Goal: Transaction & Acquisition: Purchase product/service

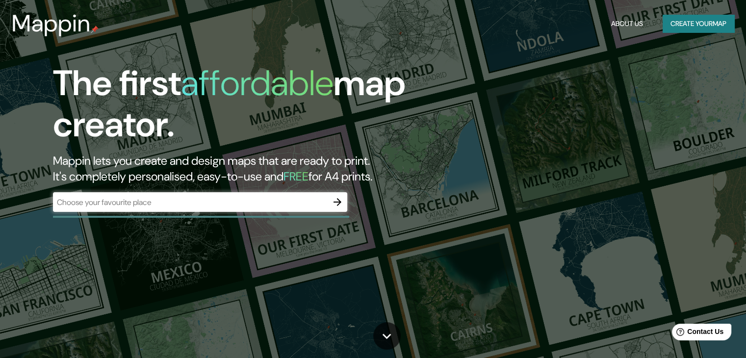
click at [202, 203] on input "text" at bounding box center [190, 202] width 275 height 11
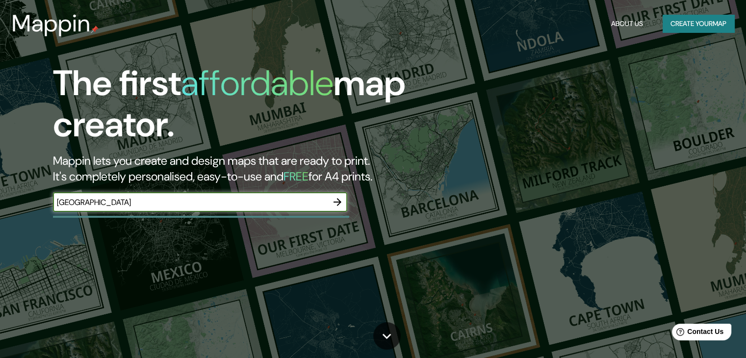
type input "chile"
click at [337, 206] on icon "button" at bounding box center [337, 202] width 12 height 12
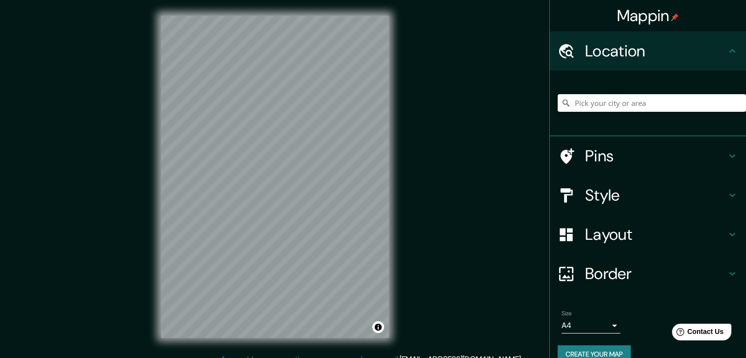
click at [611, 104] on input "Pick your city or area" at bounding box center [652, 103] width 188 height 18
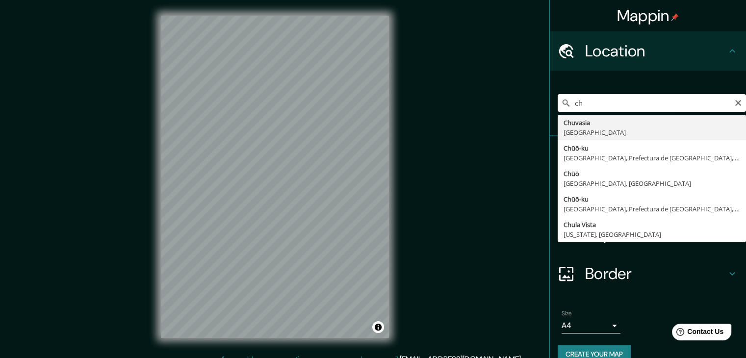
type input "c"
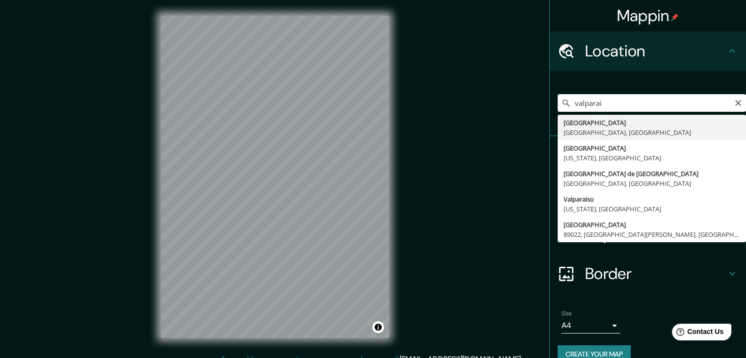
type input "[GEOGRAPHIC_DATA], [GEOGRAPHIC_DATA], [GEOGRAPHIC_DATA]"
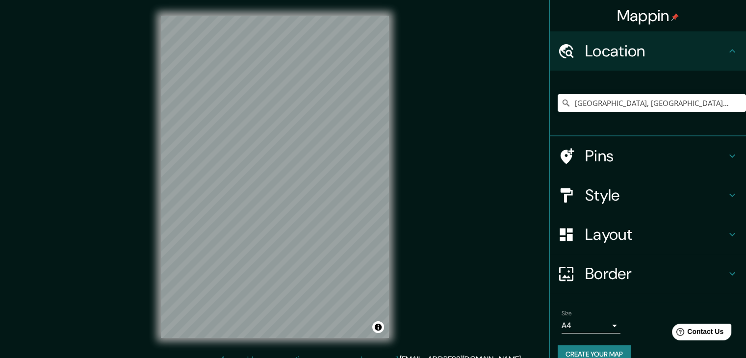
click at [585, 228] on h4 "Layout" at bounding box center [655, 235] width 141 height 20
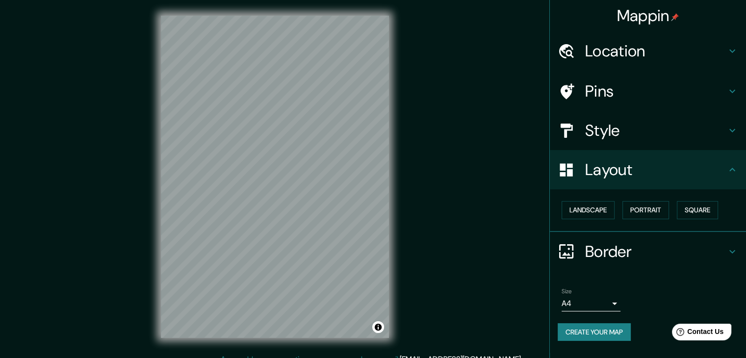
click at [648, 200] on div "Landscape Portrait Square" at bounding box center [652, 210] width 188 height 26
click at [602, 208] on button "Landscape" at bounding box center [587, 210] width 53 height 18
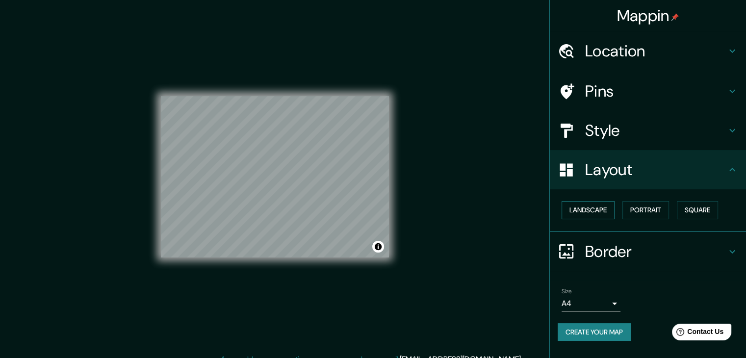
click at [602, 208] on button "Landscape" at bounding box center [587, 210] width 53 height 18
click at [669, 212] on button "Portrait" at bounding box center [645, 210] width 47 height 18
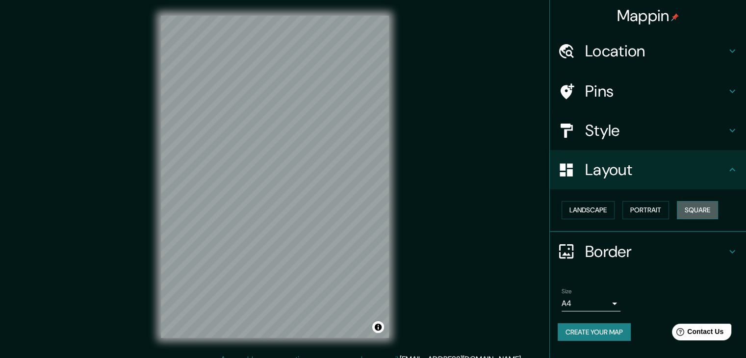
click at [696, 214] on button "Square" at bounding box center [697, 210] width 41 height 18
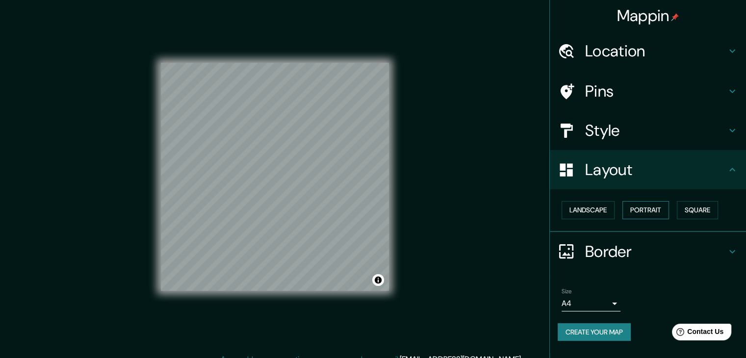
click at [649, 214] on button "Portrait" at bounding box center [645, 210] width 47 height 18
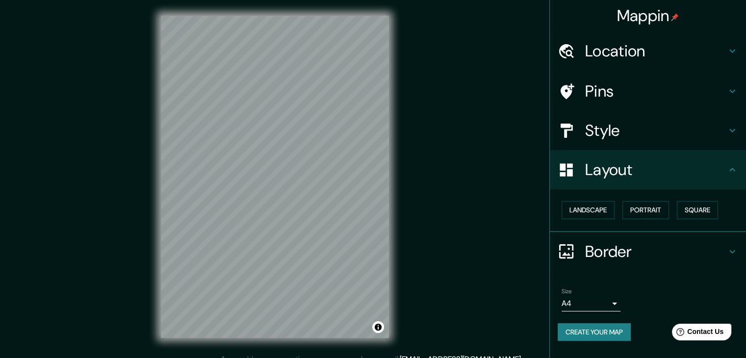
click at [662, 179] on h4 "Layout" at bounding box center [655, 170] width 141 height 20
click at [624, 141] on div "Style" at bounding box center [648, 130] width 196 height 39
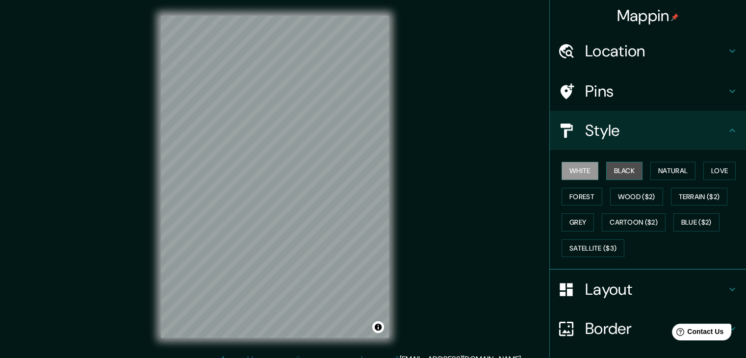
click at [614, 168] on button "Black" at bounding box center [624, 171] width 37 height 18
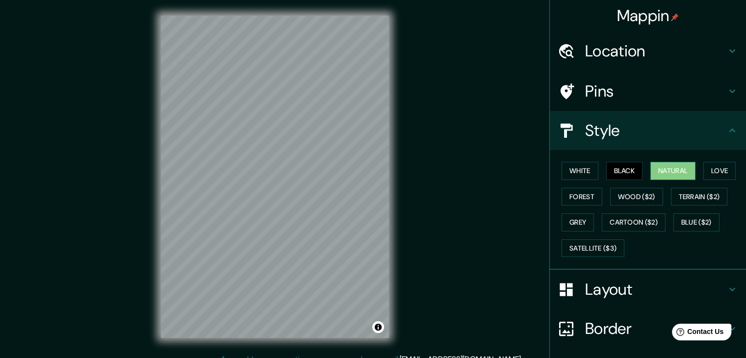
click at [673, 171] on button "Natural" at bounding box center [672, 171] width 45 height 18
click at [703, 167] on button "Love" at bounding box center [719, 171] width 32 height 18
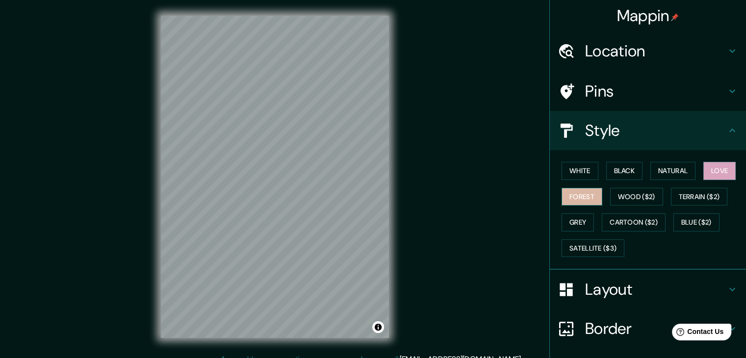
click at [576, 194] on button "Forest" at bounding box center [581, 197] width 41 height 18
click at [645, 192] on button "Wood ($2)" at bounding box center [636, 197] width 53 height 18
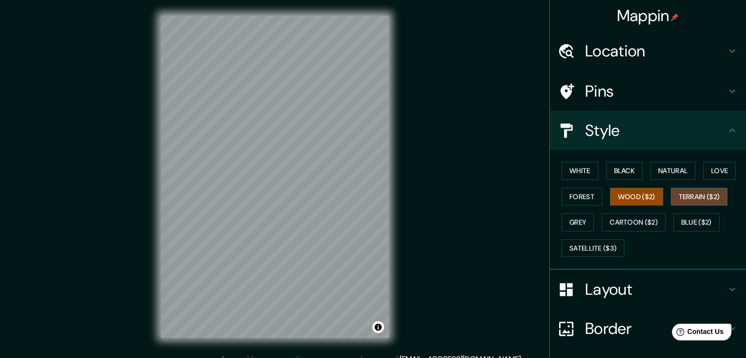
click at [683, 195] on button "Terrain ($2)" at bounding box center [699, 197] width 57 height 18
click at [618, 173] on button "Black" at bounding box center [624, 171] width 37 height 18
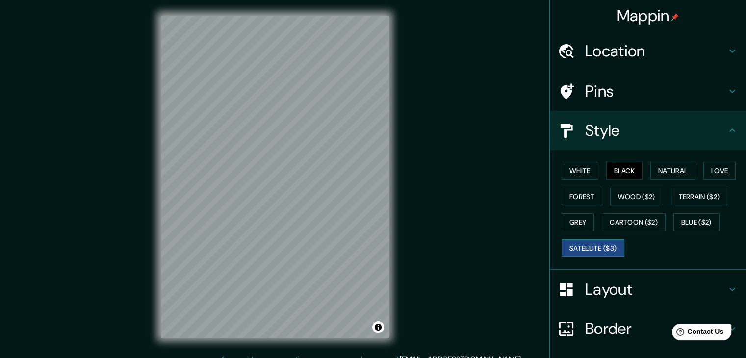
click at [591, 248] on button "Satellite ($3)" at bounding box center [592, 248] width 63 height 18
click at [587, 163] on button "White" at bounding box center [579, 171] width 37 height 18
click at [625, 171] on button "Black" at bounding box center [624, 171] width 37 height 18
click at [568, 159] on div "White Black Natural Love Forest Wood ($2) Terrain ($2) Grey Cartoon ($2) Blue (…" at bounding box center [652, 209] width 188 height 103
click at [573, 170] on button "White" at bounding box center [579, 171] width 37 height 18
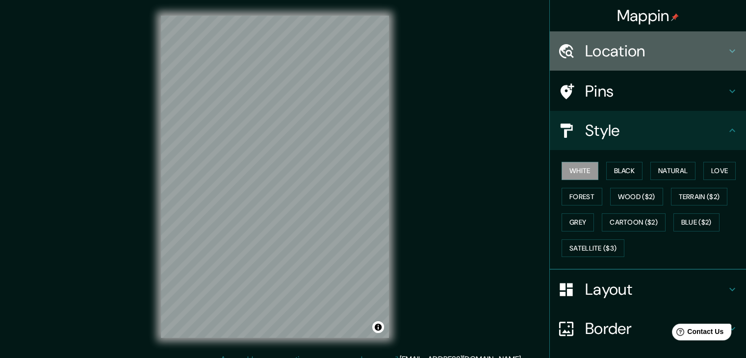
click at [637, 55] on h4 "Location" at bounding box center [655, 51] width 141 height 20
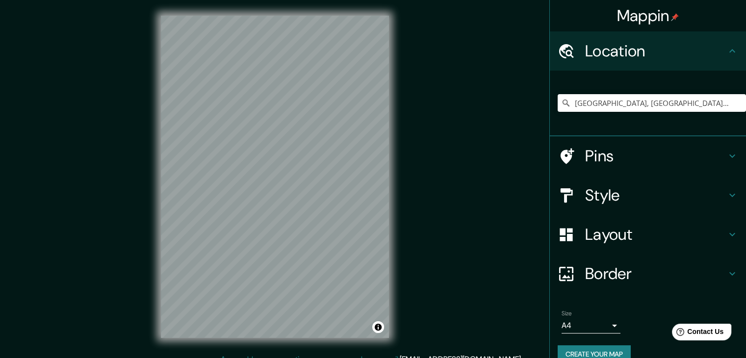
click at [637, 55] on h4 "Location" at bounding box center [655, 51] width 141 height 20
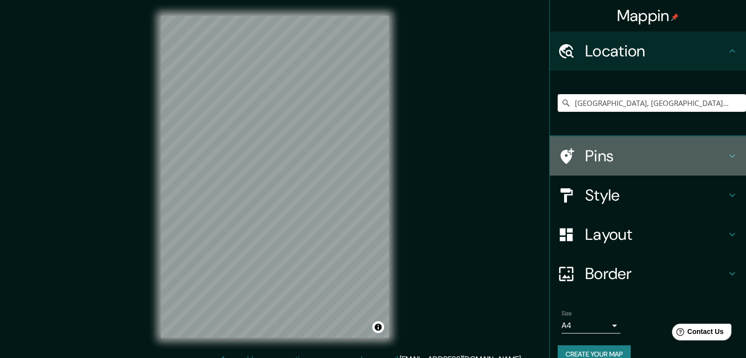
click at [606, 157] on h4 "Pins" at bounding box center [655, 156] width 141 height 20
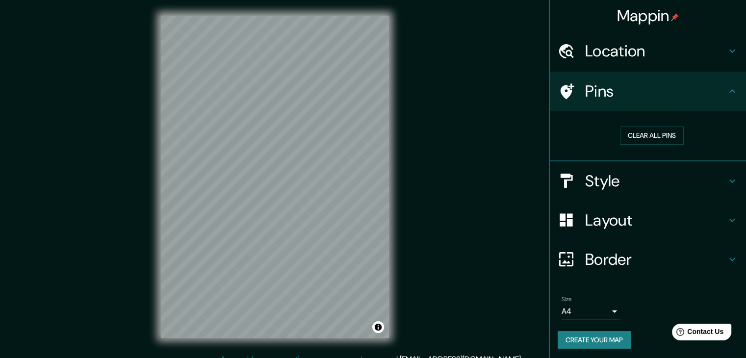
click at [607, 306] on body "Mappin Location Valparaíso, Región de Valparaíso, Chile Pins Clear all pins Sty…" at bounding box center [373, 179] width 746 height 358
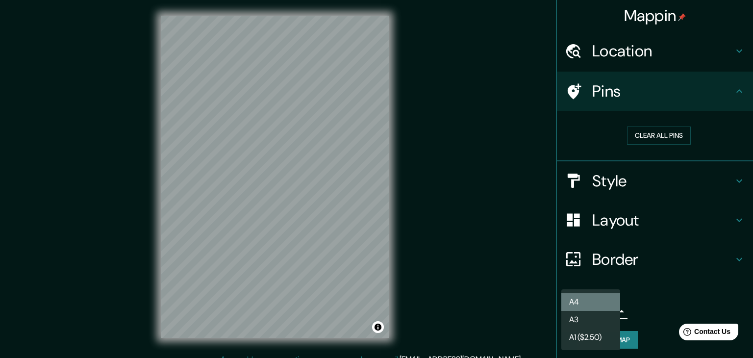
click at [610, 306] on li "A4" at bounding box center [590, 302] width 59 height 18
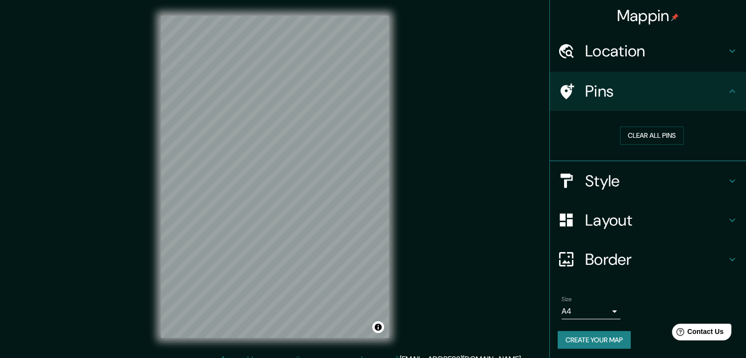
click at [600, 333] on button "Create your map" at bounding box center [594, 340] width 73 height 18
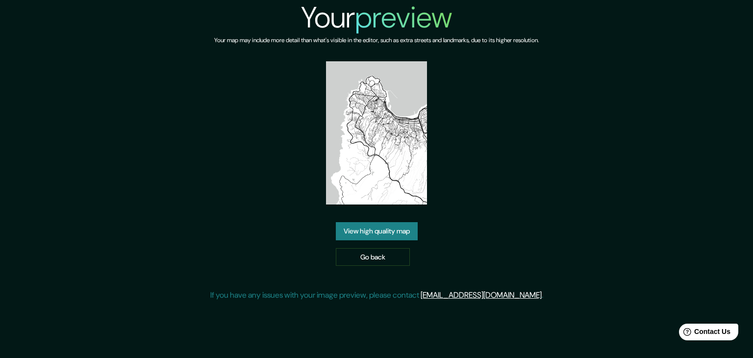
click at [404, 222] on link "View high quality map" at bounding box center [377, 231] width 82 height 18
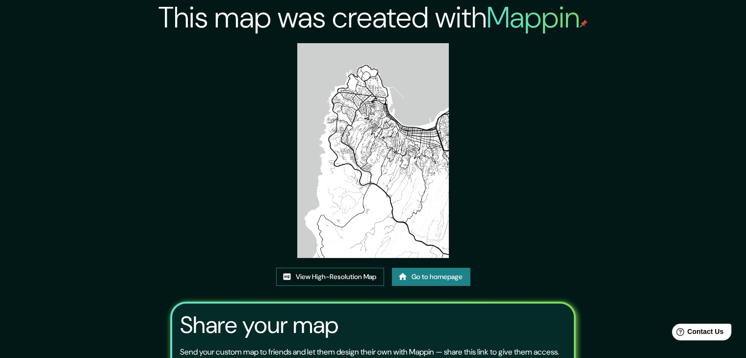
click at [364, 274] on link "View High-Resolution Map" at bounding box center [330, 277] width 108 height 18
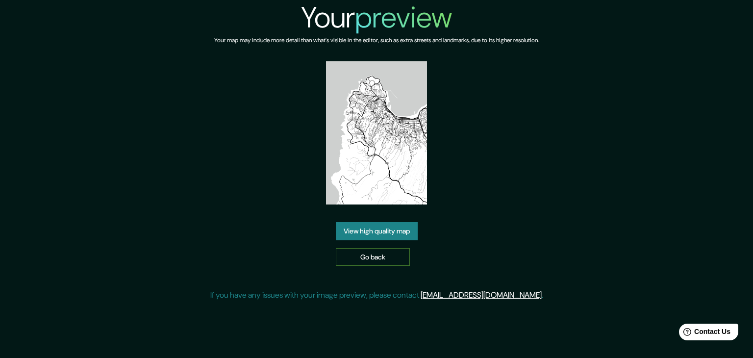
click at [355, 248] on link "Go back" at bounding box center [373, 257] width 74 height 18
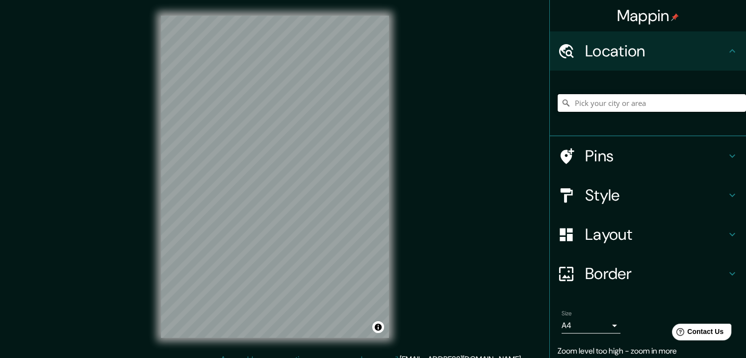
click at [619, 106] on input "Pick your city or area" at bounding box center [652, 103] width 188 height 18
type input "Valparaíso, Región de Valparaíso, Chile"
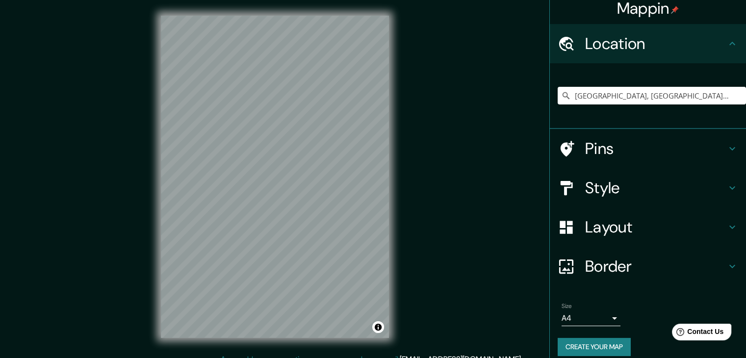
scroll to position [17, 0]
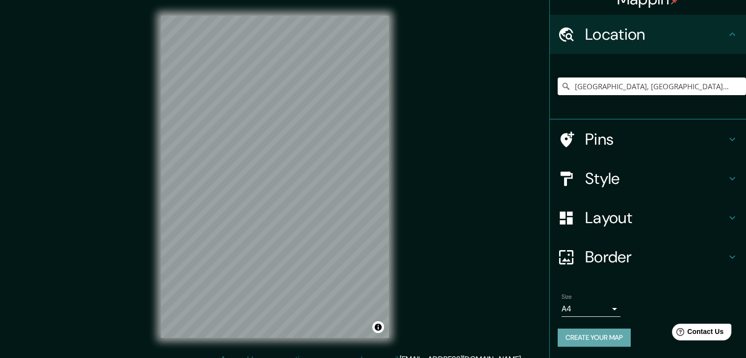
click at [610, 338] on button "Create your map" at bounding box center [594, 338] width 73 height 18
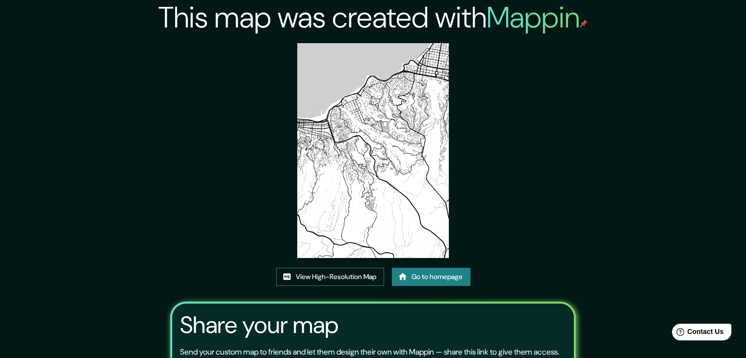
click at [344, 275] on link "View High-Resolution Map" at bounding box center [330, 277] width 108 height 18
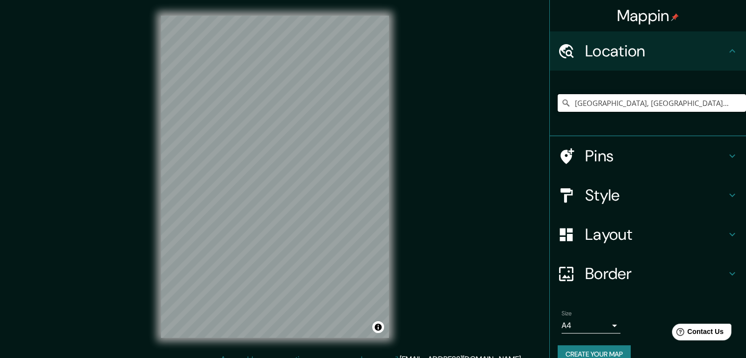
click at [698, 102] on input "[GEOGRAPHIC_DATA], [GEOGRAPHIC_DATA], [GEOGRAPHIC_DATA]" at bounding box center [652, 103] width 188 height 18
drag, startPoint x: 258, startPoint y: 118, endPoint x: 282, endPoint y: 146, distance: 36.5
click at [282, 146] on div at bounding box center [285, 150] width 8 height 8
click at [282, 146] on div at bounding box center [281, 146] width 8 height 8
click at [673, 106] on input "[GEOGRAPHIC_DATA], [GEOGRAPHIC_DATA], [GEOGRAPHIC_DATA]" at bounding box center [652, 103] width 188 height 18
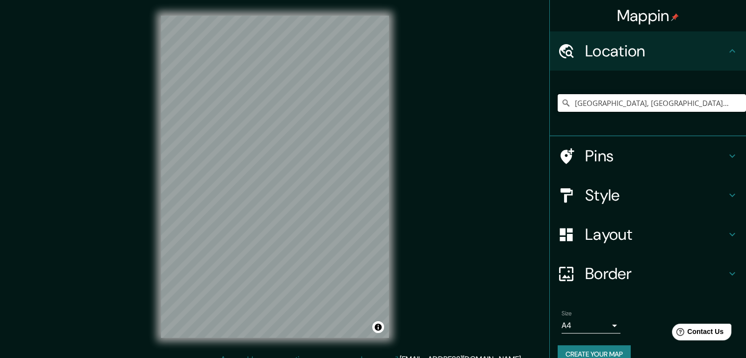
drag, startPoint x: 691, startPoint y: 105, endPoint x: 564, endPoint y: 122, distance: 128.1
click at [566, 121] on div "[GEOGRAPHIC_DATA], [GEOGRAPHIC_DATA], [GEOGRAPHIC_DATA]" at bounding box center [652, 102] width 188 height 49
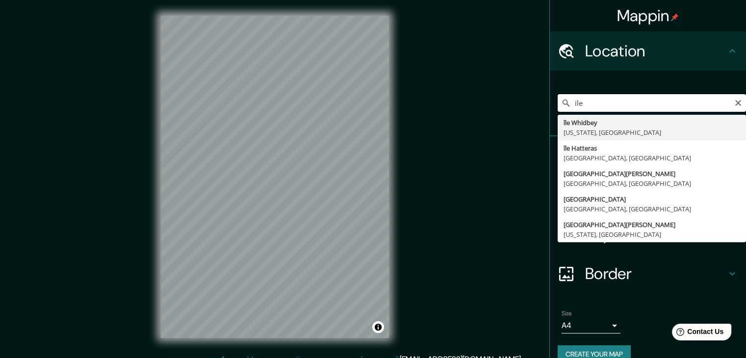
type input "le"
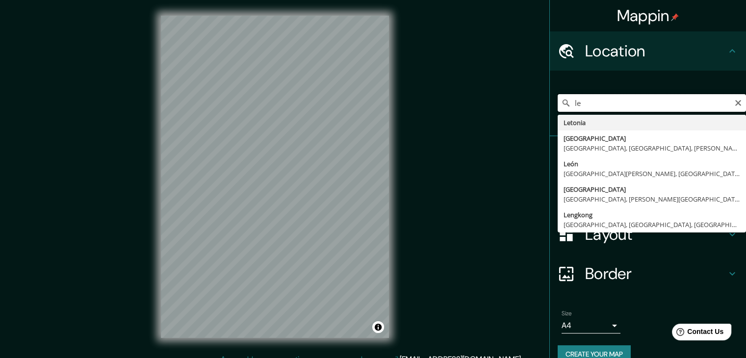
drag, startPoint x: 602, startPoint y: 108, endPoint x: 532, endPoint y: 115, distance: 70.9
click at [532, 115] on div "Mappin Location [GEOGRAPHIC_DATA][PERSON_NAME][GEOGRAPHIC_DATA] [GEOGRAPHIC_DAT…" at bounding box center [373, 184] width 746 height 369
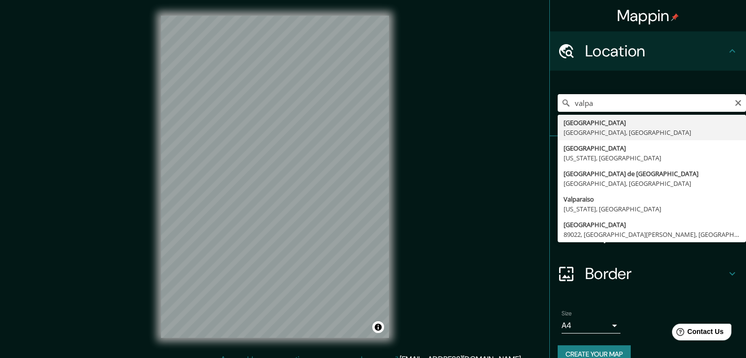
type input "[GEOGRAPHIC_DATA], [GEOGRAPHIC_DATA], [GEOGRAPHIC_DATA]"
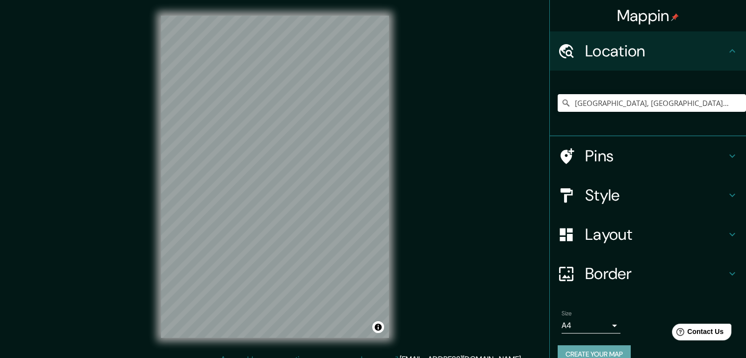
click at [608, 349] on button "Create your map" at bounding box center [594, 354] width 73 height 18
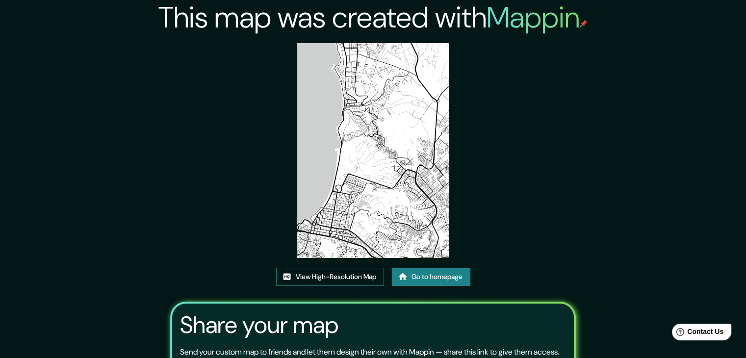
click at [357, 271] on link "View High-Resolution Map" at bounding box center [330, 277] width 108 height 18
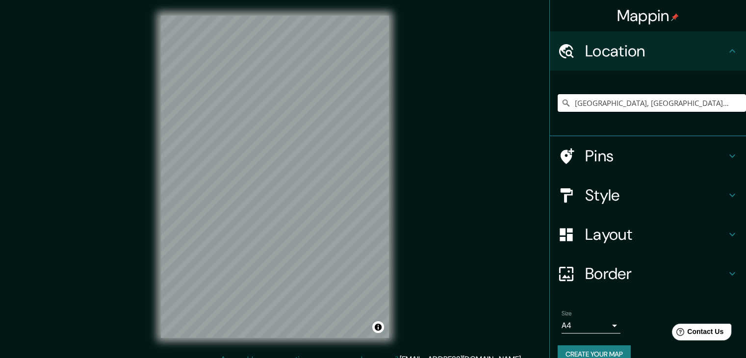
drag, startPoint x: 704, startPoint y: 102, endPoint x: 547, endPoint y: 125, distance: 159.1
click at [550, 125] on div "[GEOGRAPHIC_DATA], [GEOGRAPHIC_DATA], [GEOGRAPHIC_DATA]" at bounding box center [648, 104] width 196 height 66
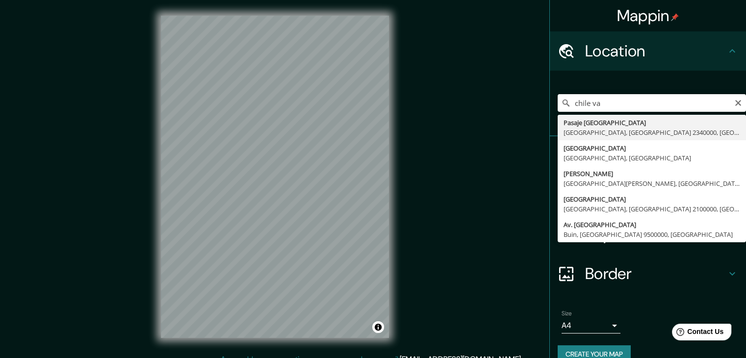
type input "Pasaje [GEOGRAPHIC_DATA], [GEOGRAPHIC_DATA], [GEOGRAPHIC_DATA] 2340000, [GEOGRA…"
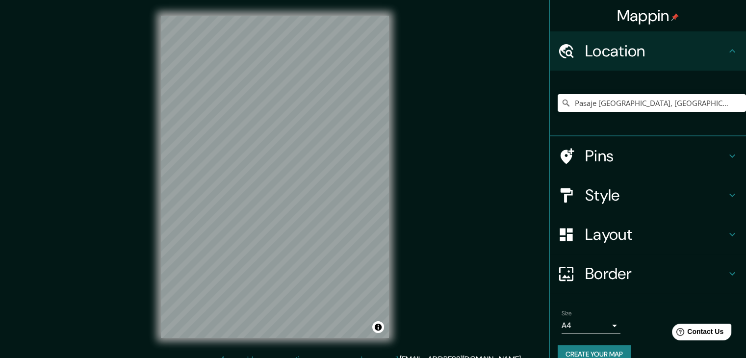
click at [396, 212] on div "© Mapbox © OpenStreetMap Improve this map" at bounding box center [274, 177] width 259 height 354
drag, startPoint x: 391, startPoint y: 18, endPoint x: 405, endPoint y: 201, distance: 182.9
click at [405, 201] on div "Mappin Location Pasaje Chile, Valparaíso, Región de Valparaíso 2340000, Chile P…" at bounding box center [373, 184] width 746 height 369
click at [474, 123] on div "Mappin Location Pasaje Chile, Valparaíso, Región de Valparaíso 2340000, Chile P…" at bounding box center [373, 184] width 746 height 369
click at [593, 348] on button "Create your map" at bounding box center [594, 354] width 73 height 18
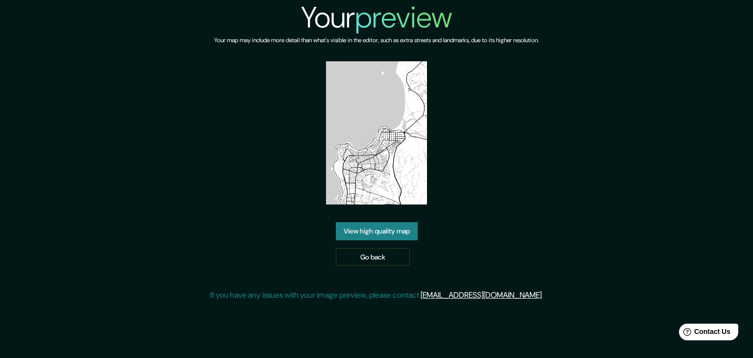
drag, startPoint x: 382, startPoint y: 228, endPoint x: 403, endPoint y: 232, distance: 21.1
click at [403, 232] on link "View high quality map" at bounding box center [377, 231] width 82 height 18
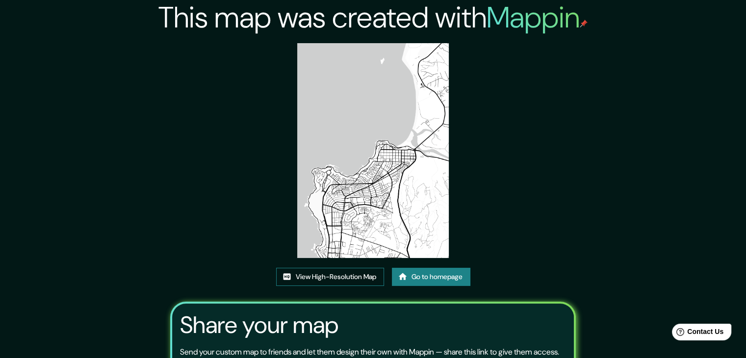
click at [357, 279] on link "View High-Resolution Map" at bounding box center [330, 277] width 108 height 18
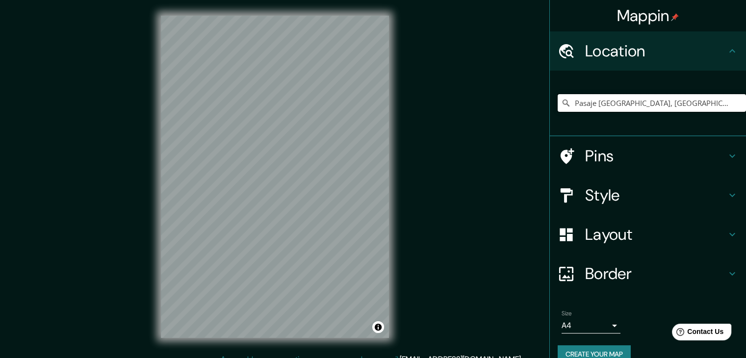
drag, startPoint x: 726, startPoint y: 106, endPoint x: 520, endPoint y: 134, distance: 207.8
click at [520, 134] on div "Mappin Location [GEOGRAPHIC_DATA] [GEOGRAPHIC_DATA], [GEOGRAPHIC_DATA], [GEOGRA…" at bounding box center [373, 184] width 746 height 369
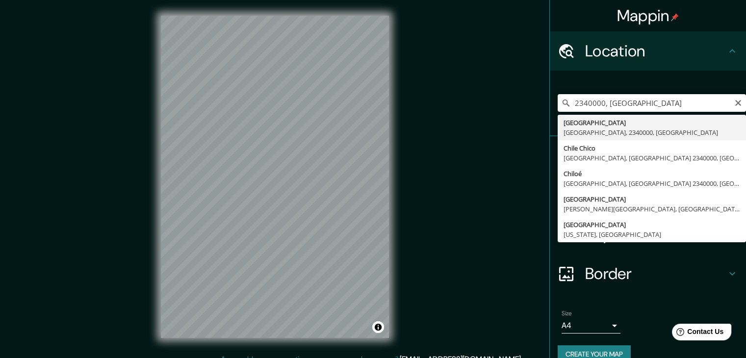
type input "[GEOGRAPHIC_DATA], [GEOGRAPHIC_DATA], 2340000, [GEOGRAPHIC_DATA]"
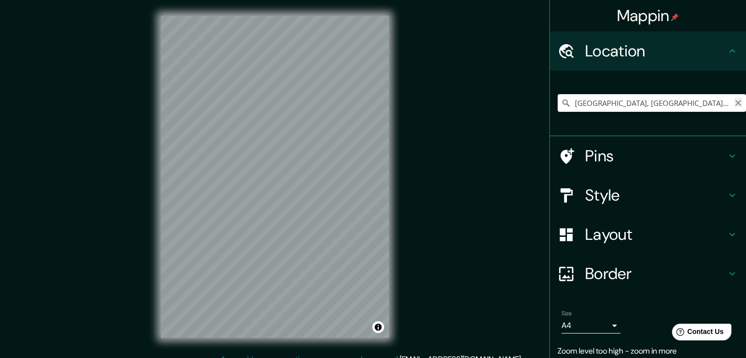
click at [735, 104] on icon "Clear" at bounding box center [738, 103] width 6 height 6
click at [639, 105] on input "Pick your city or area" at bounding box center [652, 103] width 188 height 18
type input "Valparaíso, Región de Valparaíso, Chile"
click at [594, 326] on body "Mappin Location Valparaíso, Región de Valparaíso, Chile Valparaíso Región de Va…" at bounding box center [373, 179] width 746 height 358
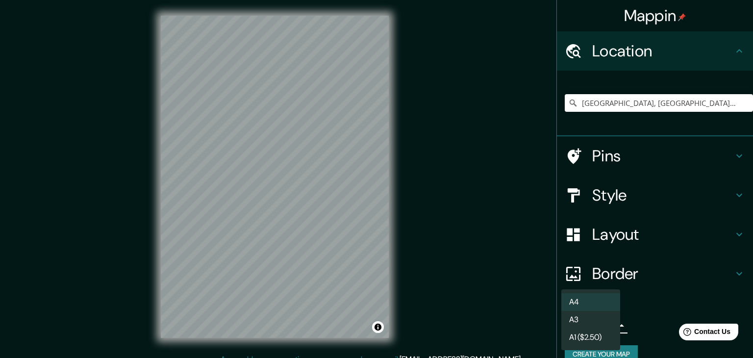
click at [609, 321] on li "A3" at bounding box center [590, 320] width 59 height 18
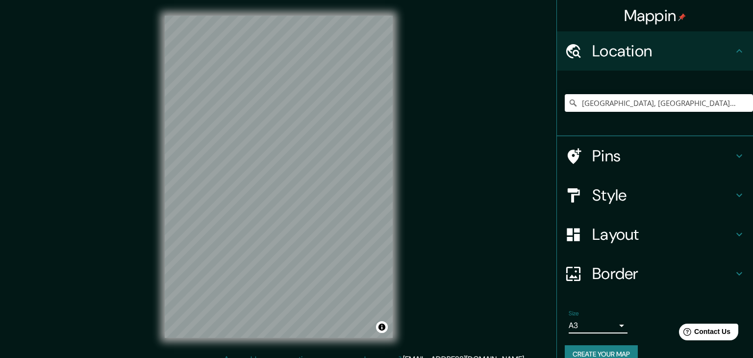
click at [594, 327] on body "Mappin Location Valparaíso, Región de Valparaíso, Chile Valparaíso Región de Va…" at bounding box center [376, 179] width 753 height 358
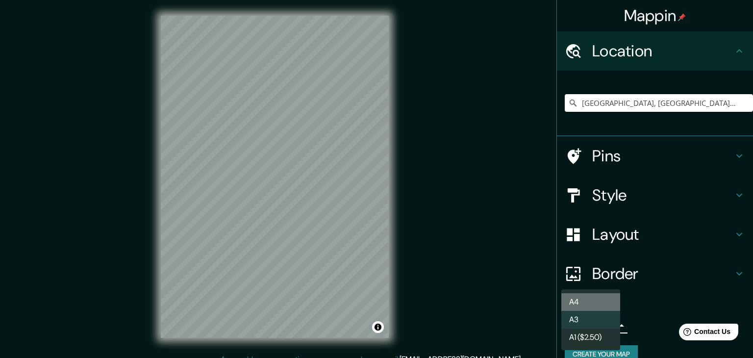
click at [596, 306] on li "A4" at bounding box center [590, 302] width 59 height 18
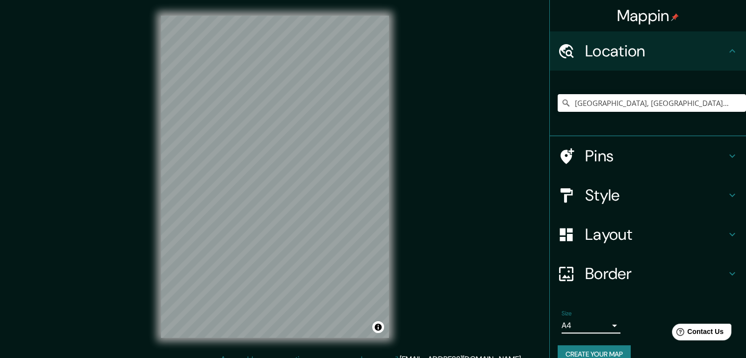
click at [597, 348] on button "Create your map" at bounding box center [594, 354] width 73 height 18
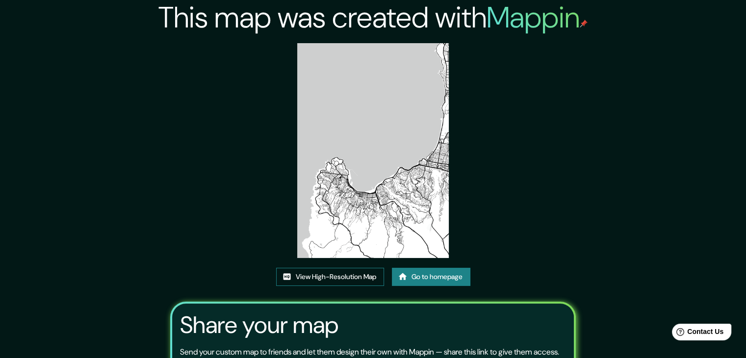
click at [319, 275] on link "View High-Resolution Map" at bounding box center [330, 277] width 108 height 18
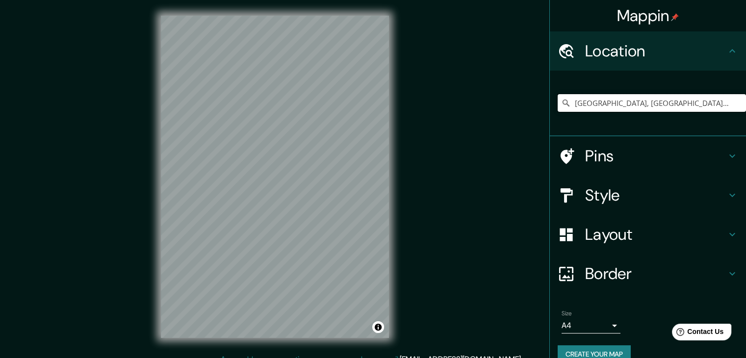
drag, startPoint x: 708, startPoint y: 102, endPoint x: 539, endPoint y: 128, distance: 170.6
click at [539, 128] on div "Mappin Location [GEOGRAPHIC_DATA], [GEOGRAPHIC_DATA], [GEOGRAPHIC_DATA] Pins St…" at bounding box center [373, 184] width 746 height 369
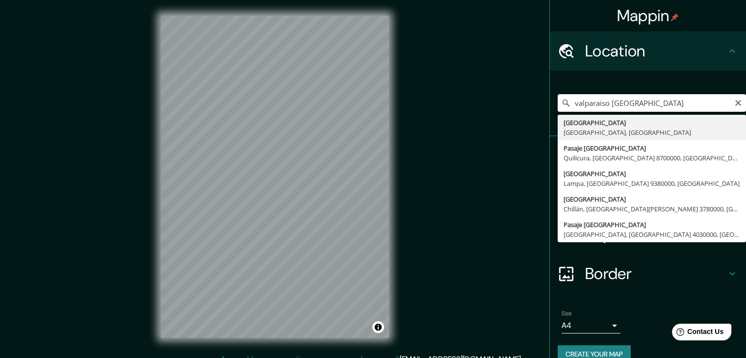
type input "[GEOGRAPHIC_DATA], [GEOGRAPHIC_DATA], [GEOGRAPHIC_DATA]"
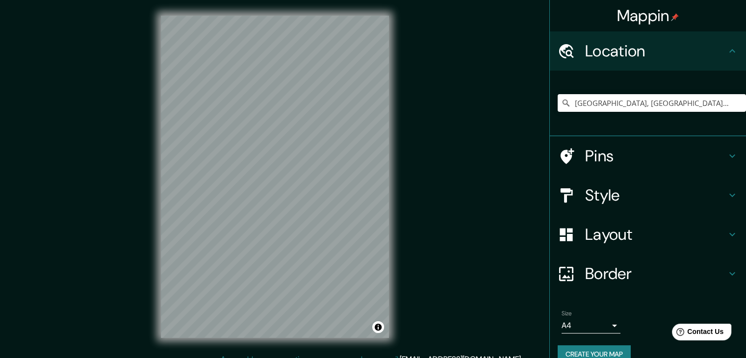
click at [322, 357] on html "Mappin Location [GEOGRAPHIC_DATA], [GEOGRAPHIC_DATA], [GEOGRAPHIC_DATA] [GEOGRA…" at bounding box center [373, 179] width 746 height 358
click at [603, 351] on button "Create your map" at bounding box center [594, 354] width 73 height 18
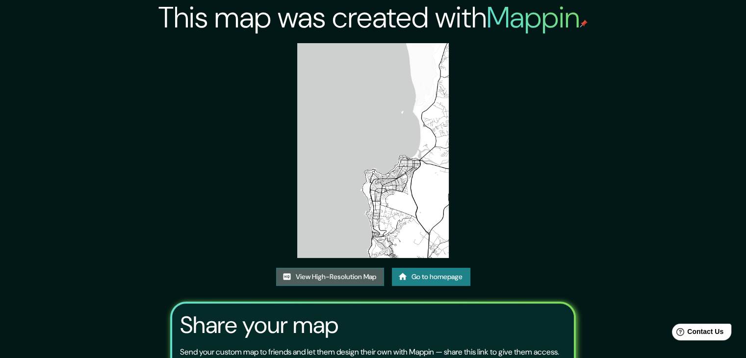
click at [337, 269] on link "View High-Resolution Map" at bounding box center [330, 277] width 108 height 18
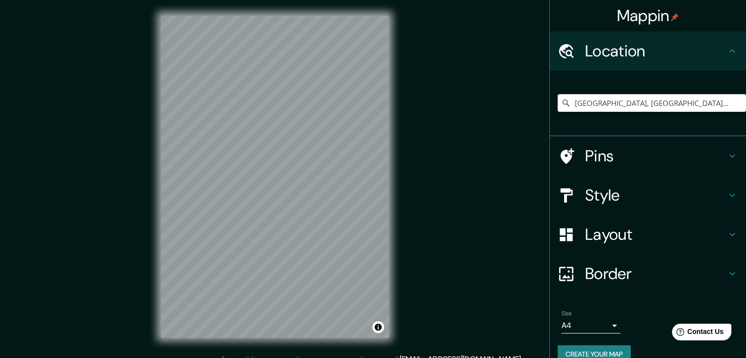
drag, startPoint x: 717, startPoint y: 103, endPoint x: 464, endPoint y: 114, distance: 252.8
click at [464, 114] on div "Mappin Location Valparaíso, Región de Valparaíso, Chile Pins Style Layout Borde…" at bounding box center [373, 184] width 746 height 369
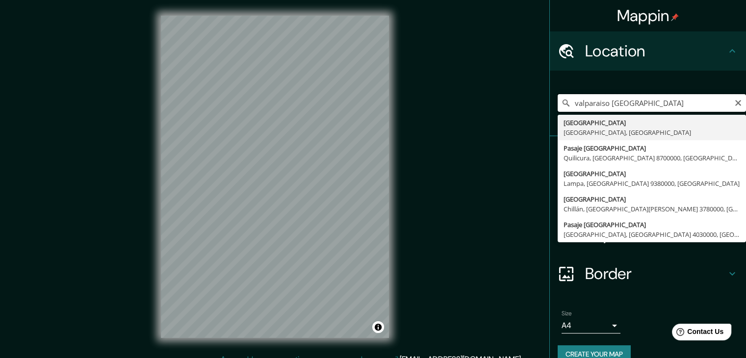
type input "[GEOGRAPHIC_DATA], [GEOGRAPHIC_DATA], [GEOGRAPHIC_DATA]"
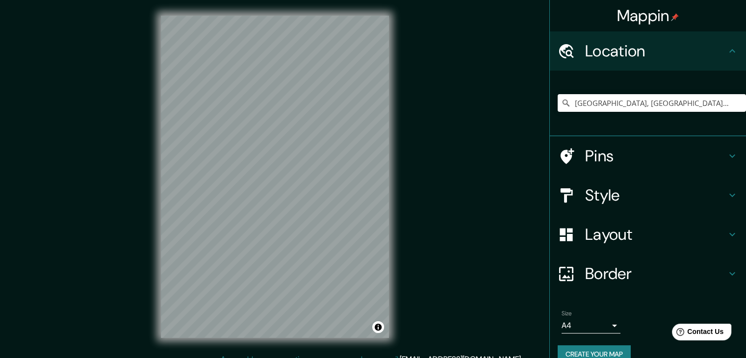
click at [397, 220] on div "© Mapbox © OpenStreetMap Improve this map" at bounding box center [274, 177] width 259 height 354
click at [605, 354] on button "Create your map" at bounding box center [594, 354] width 73 height 18
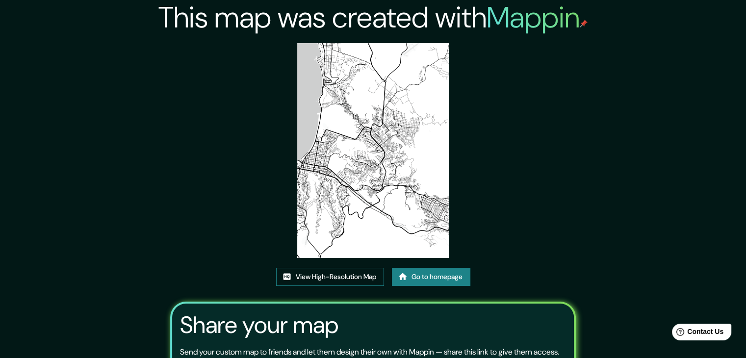
click at [339, 278] on link "View High-Resolution Map" at bounding box center [330, 277] width 108 height 18
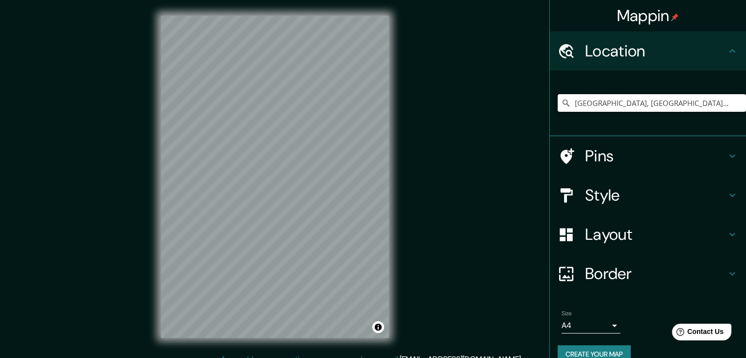
click at [713, 102] on input "[GEOGRAPHIC_DATA], [GEOGRAPHIC_DATA], [GEOGRAPHIC_DATA]" at bounding box center [652, 103] width 188 height 18
drag, startPoint x: 599, startPoint y: 109, endPoint x: 541, endPoint y: 115, distance: 58.2
click at [550, 114] on div "[GEOGRAPHIC_DATA], [GEOGRAPHIC_DATA], [GEOGRAPHIC_DATA]" at bounding box center [648, 104] width 196 height 66
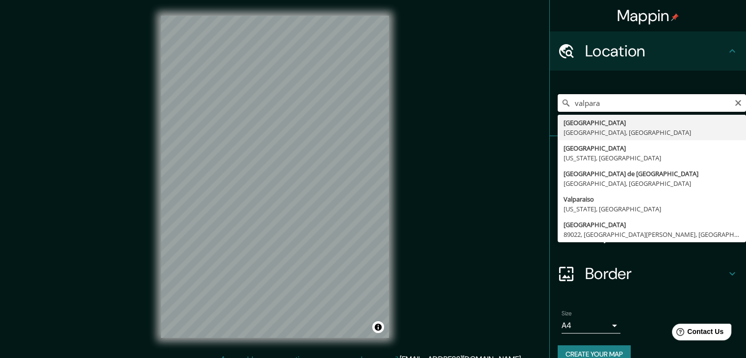
type input "[GEOGRAPHIC_DATA], [GEOGRAPHIC_DATA], [GEOGRAPHIC_DATA]"
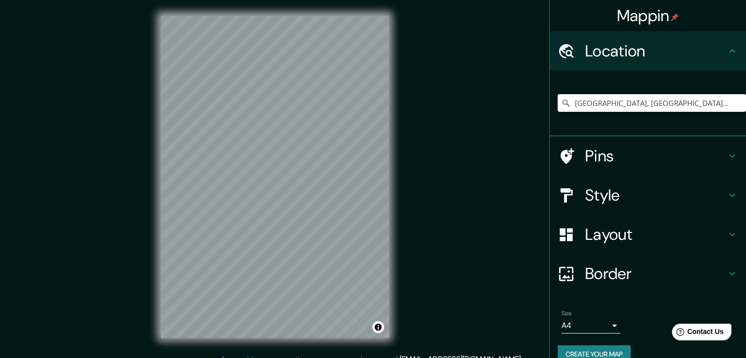
click at [402, 219] on div "© Mapbox © OpenStreetMap Improve this map" at bounding box center [274, 177] width 259 height 354
click at [612, 350] on button "Create your map" at bounding box center [594, 354] width 73 height 18
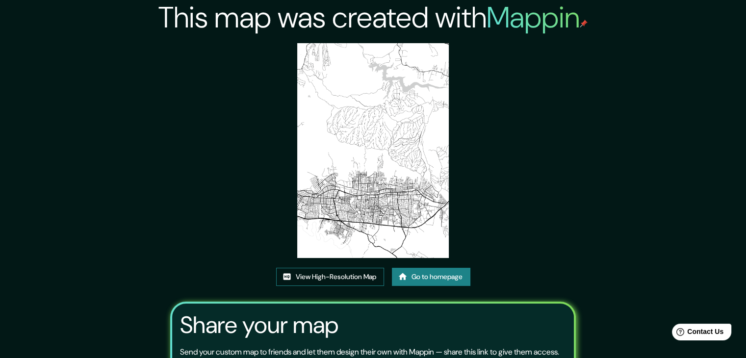
click at [345, 273] on link "View High-Resolution Map" at bounding box center [330, 277] width 108 height 18
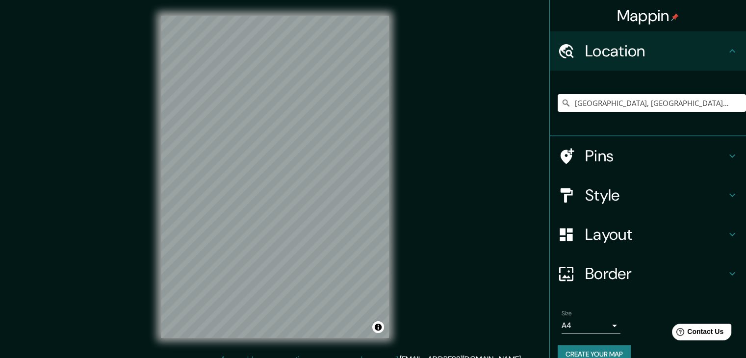
drag, startPoint x: 708, startPoint y: 105, endPoint x: 530, endPoint y: 104, distance: 178.5
click at [530, 104] on div "Mappin Location [GEOGRAPHIC_DATA], [GEOGRAPHIC_DATA], [GEOGRAPHIC_DATA] Pins St…" at bounding box center [373, 184] width 746 height 369
drag, startPoint x: 721, startPoint y: 104, endPoint x: 579, endPoint y: 114, distance: 142.6
click at [579, 114] on div "Pasaje [GEOGRAPHIC_DATA], [GEOGRAPHIC_DATA], [GEOGRAPHIC_DATA] 2340000, [GEOGRA…" at bounding box center [652, 102] width 188 height 49
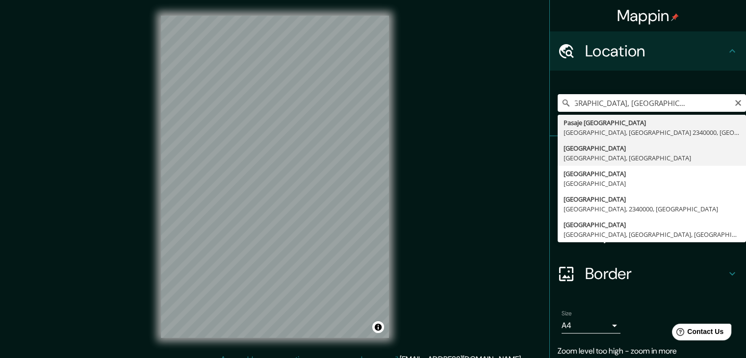
type input "[GEOGRAPHIC_DATA], [GEOGRAPHIC_DATA], [GEOGRAPHIC_DATA]"
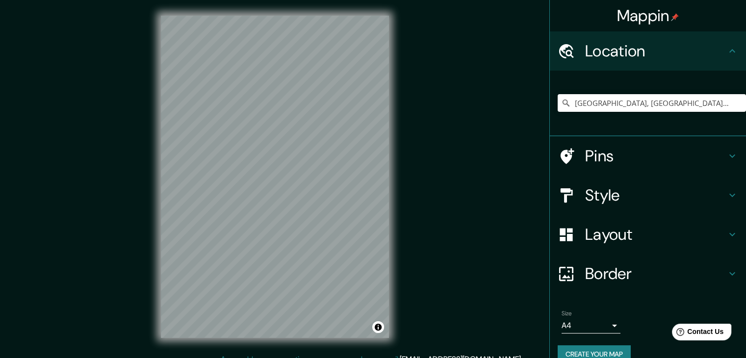
click at [589, 348] on button "Create your map" at bounding box center [594, 354] width 73 height 18
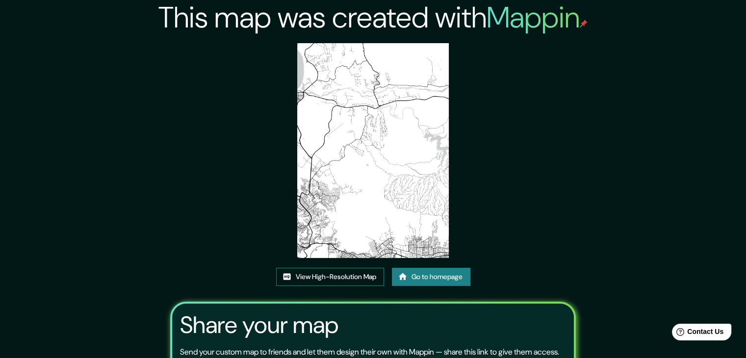
click at [354, 275] on link "View High-Resolution Map" at bounding box center [330, 277] width 108 height 18
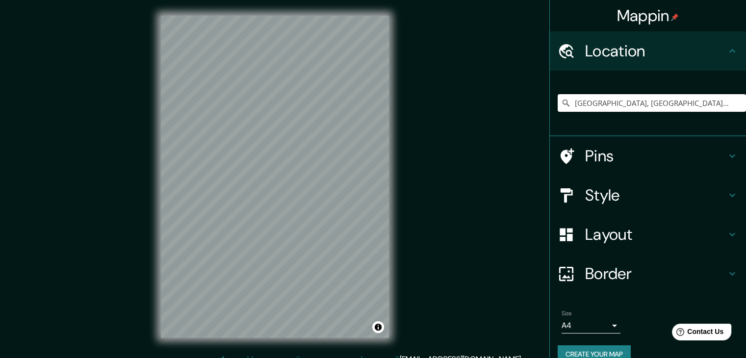
drag, startPoint x: 705, startPoint y: 110, endPoint x: 407, endPoint y: 141, distance: 299.3
click at [408, 141] on div "Mappin Location [GEOGRAPHIC_DATA], [GEOGRAPHIC_DATA], [GEOGRAPHIC_DATA] Pins St…" at bounding box center [373, 184] width 746 height 369
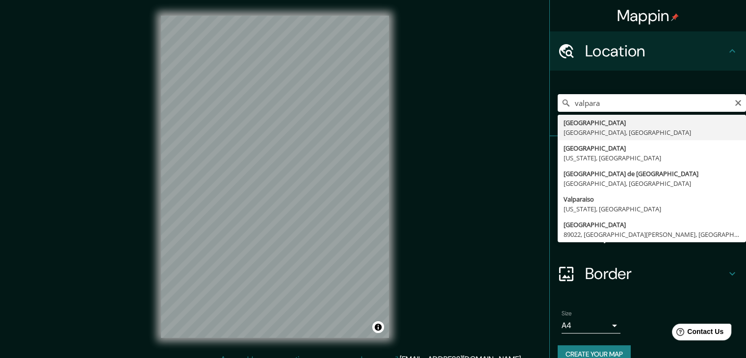
type input "[GEOGRAPHIC_DATA], [GEOGRAPHIC_DATA], [GEOGRAPHIC_DATA]"
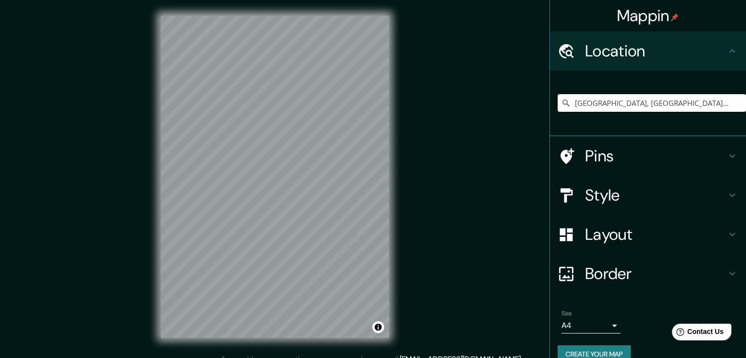
click at [558, 342] on div "Size A4 single Create your map" at bounding box center [648, 338] width 180 height 65
click at [561, 346] on button "Create your map" at bounding box center [594, 354] width 73 height 18
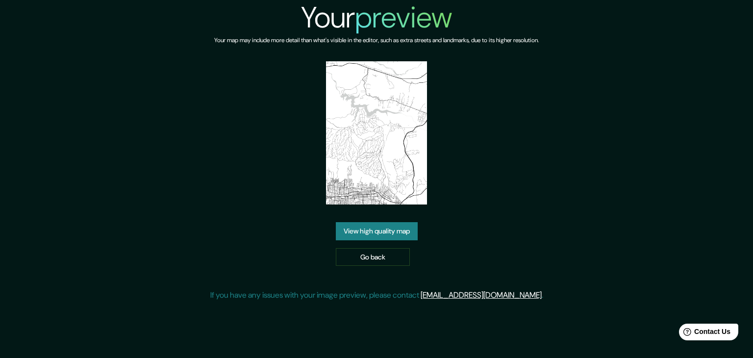
click at [376, 238] on link "View high quality map" at bounding box center [377, 231] width 82 height 18
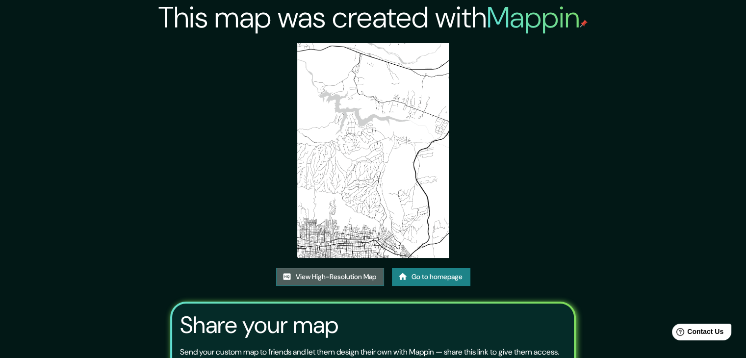
click at [371, 273] on link "View High-Resolution Map" at bounding box center [330, 277] width 108 height 18
